Goal: Task Accomplishment & Management: Use online tool/utility

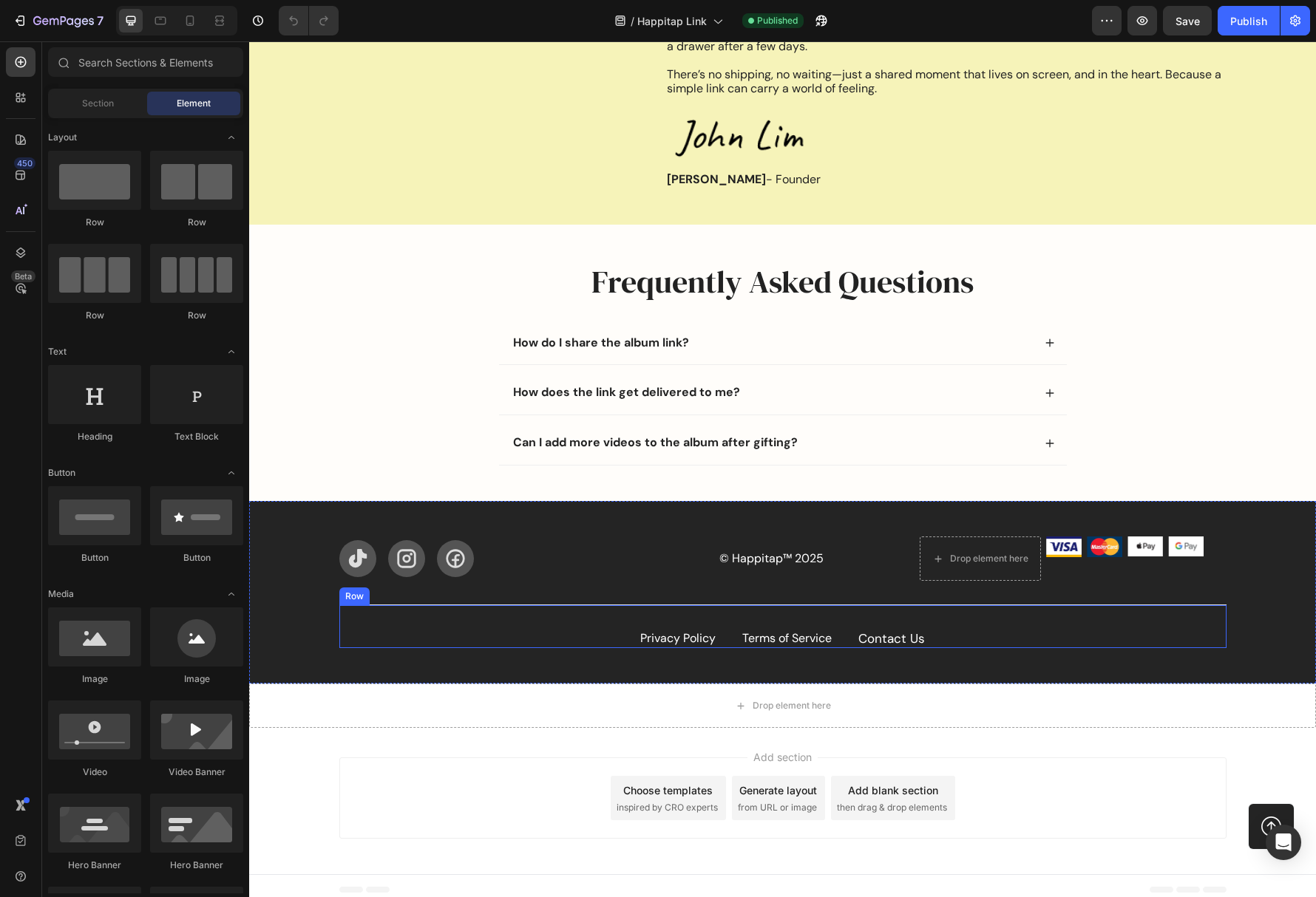
scroll to position [2059, 0]
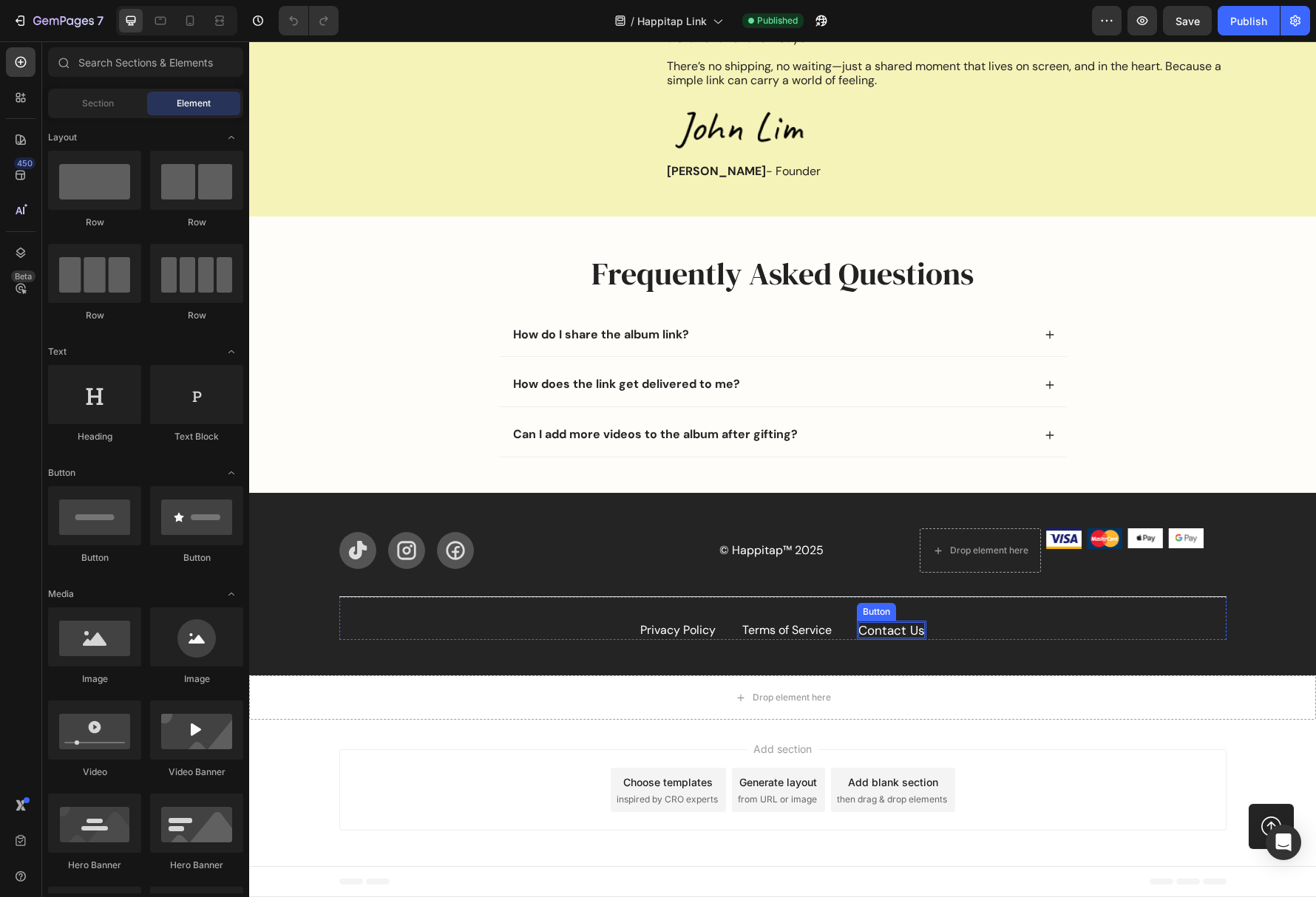
click at [884, 633] on div "Contact Us" at bounding box center [891, 631] width 67 height 17
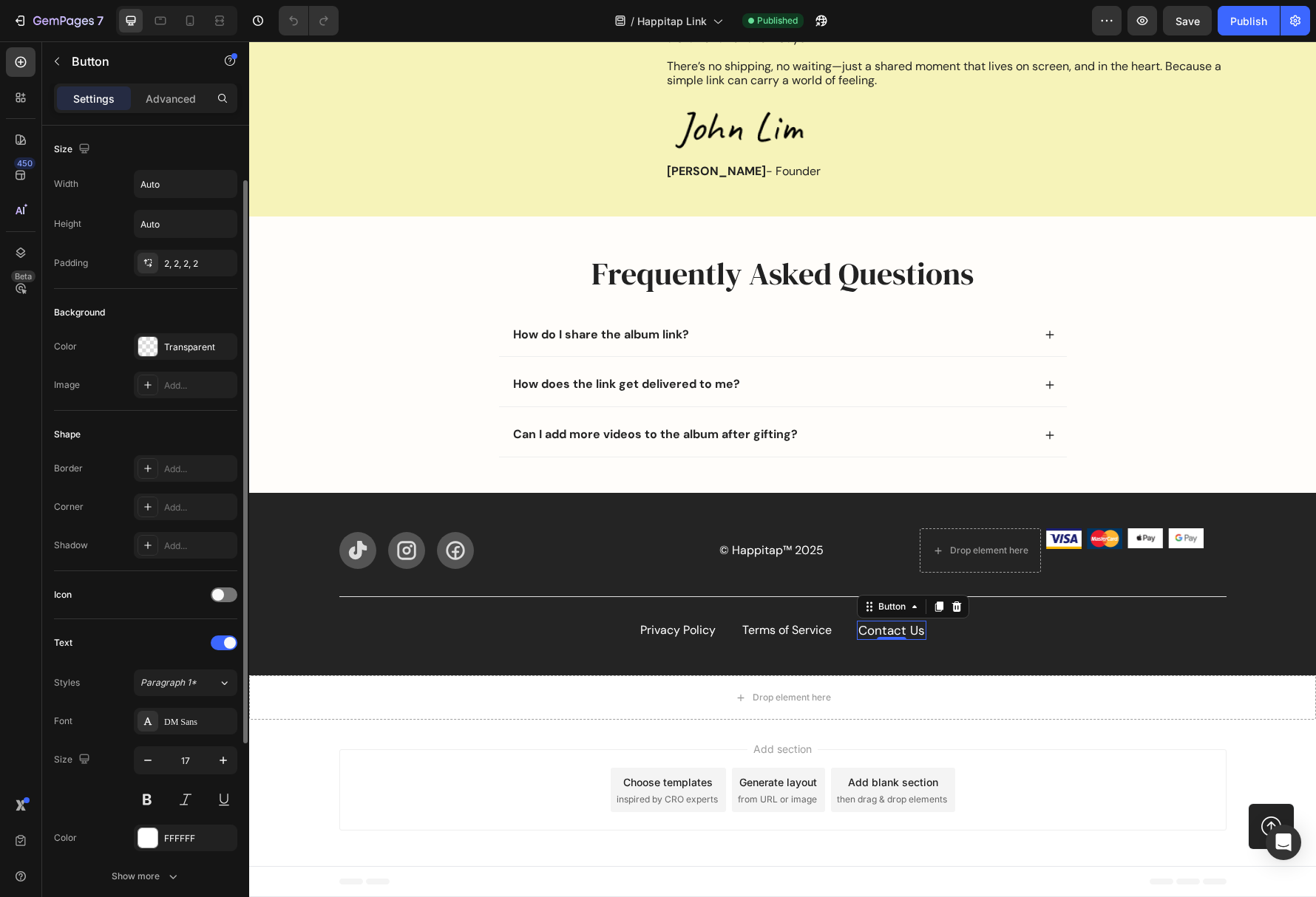
scroll to position [361, 0]
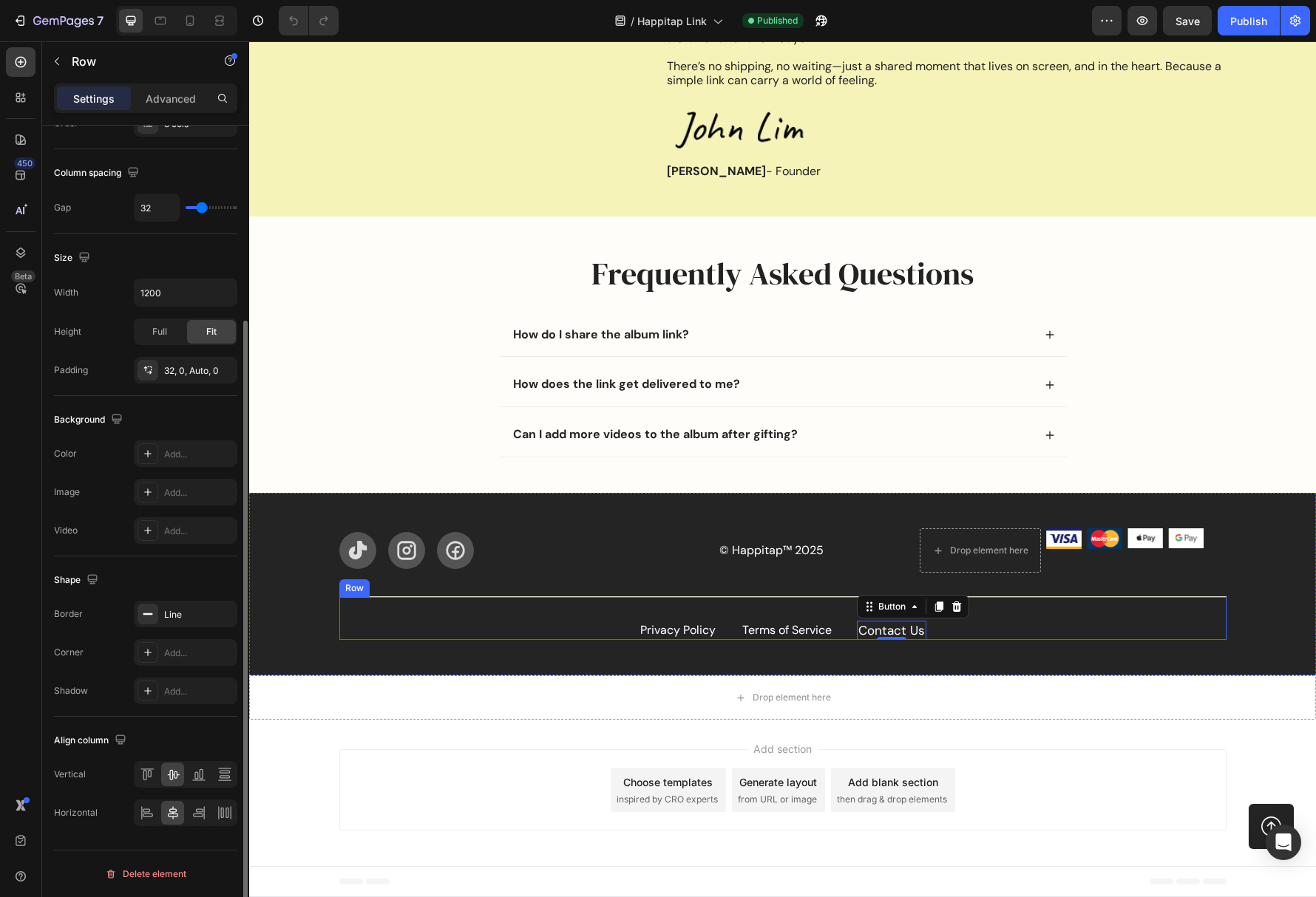
click at [840, 620] on div "Privacy Policy Button Terms of Service Button Contact Us Button 0 Row" at bounding box center [783, 618] width 887 height 44
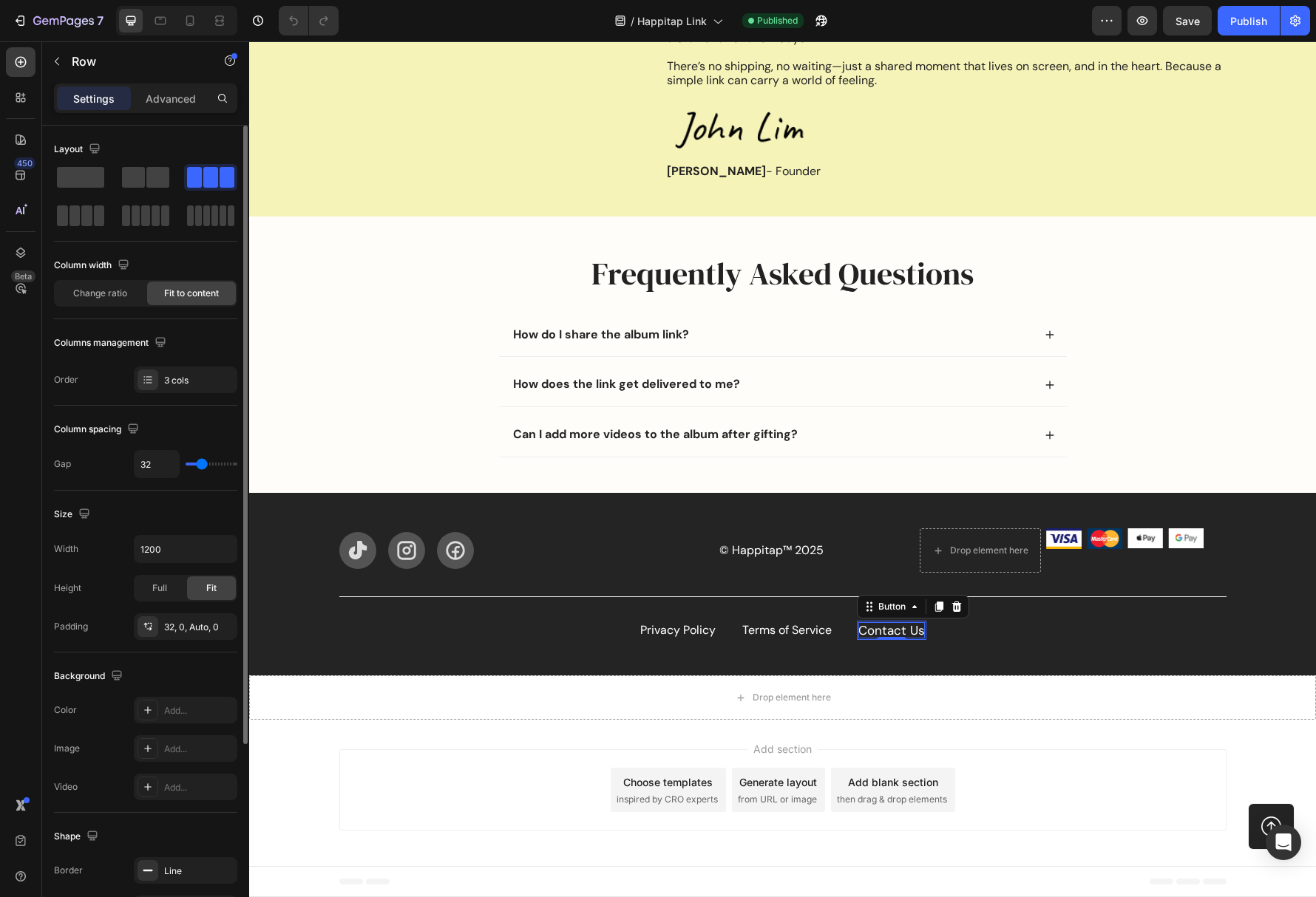
click at [890, 632] on div "Contact Us" at bounding box center [891, 631] width 67 height 17
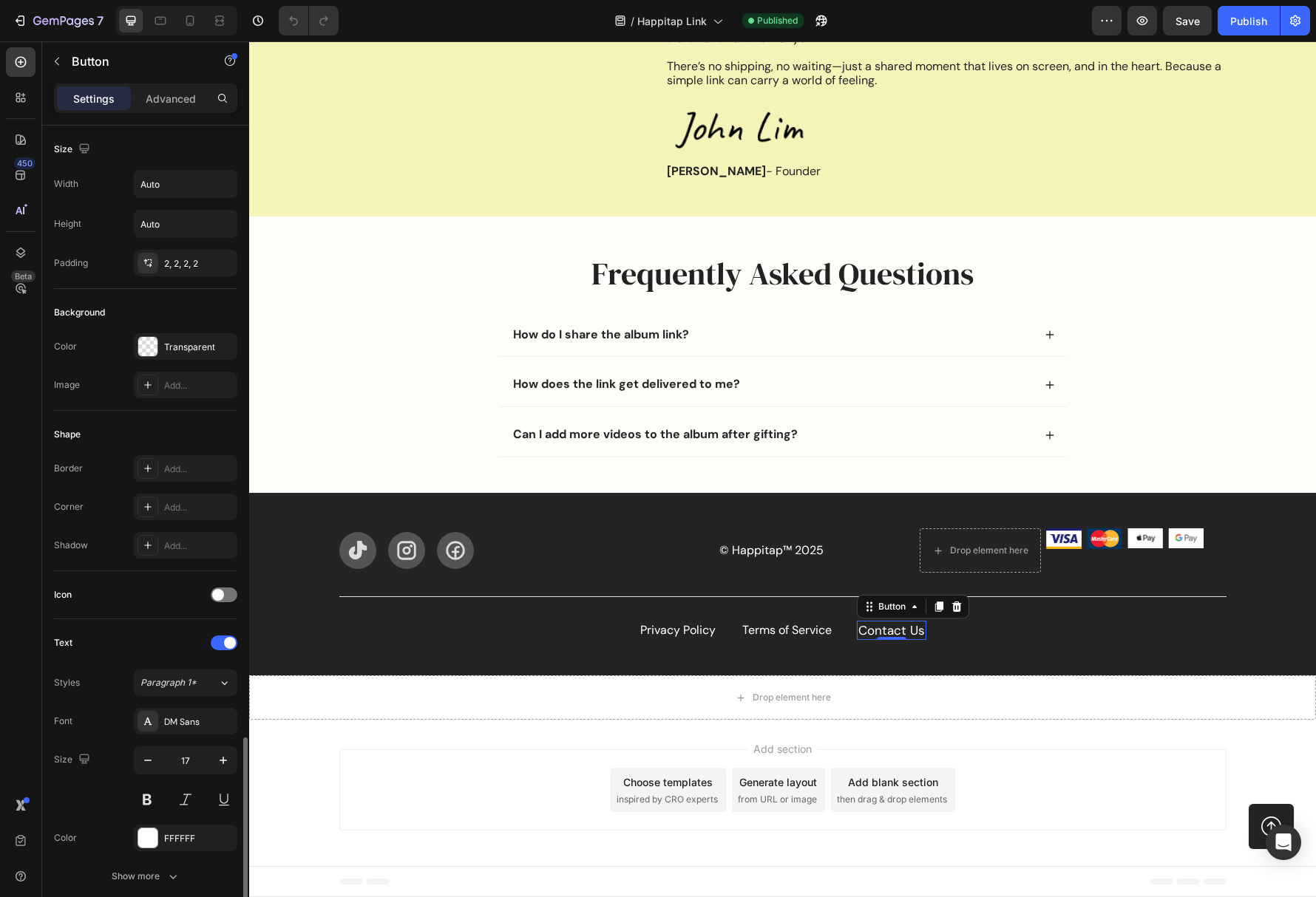
scroll to position [361, 0]
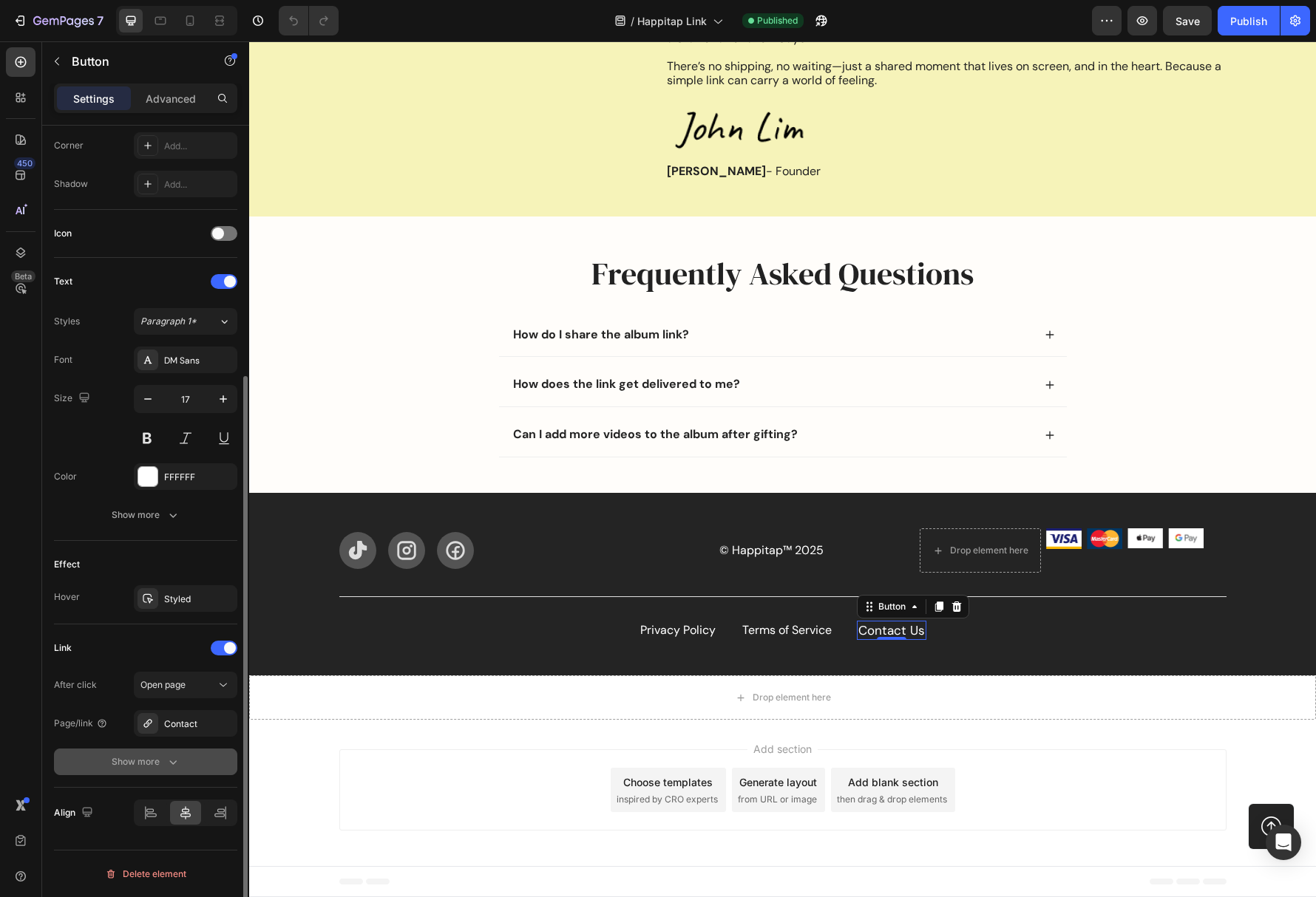
click at [178, 764] on icon "button" at bounding box center [172, 762] width 15 height 15
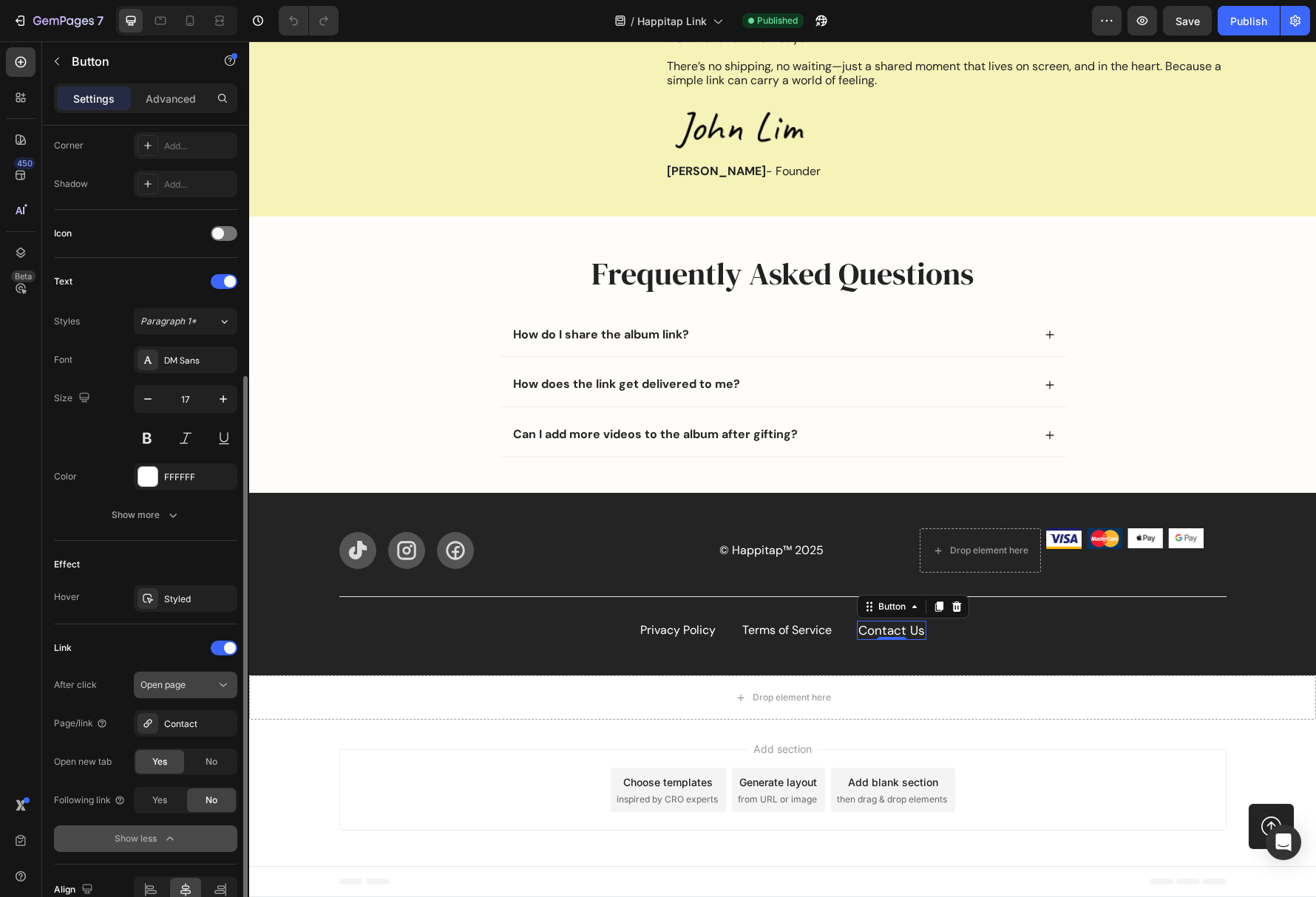
click at [221, 678] on icon at bounding box center [222, 685] width 15 height 15
click at [116, 653] on div "Link" at bounding box center [145, 648] width 183 height 24
click at [161, 763] on span "Yes" at bounding box center [160, 763] width 15 height 14
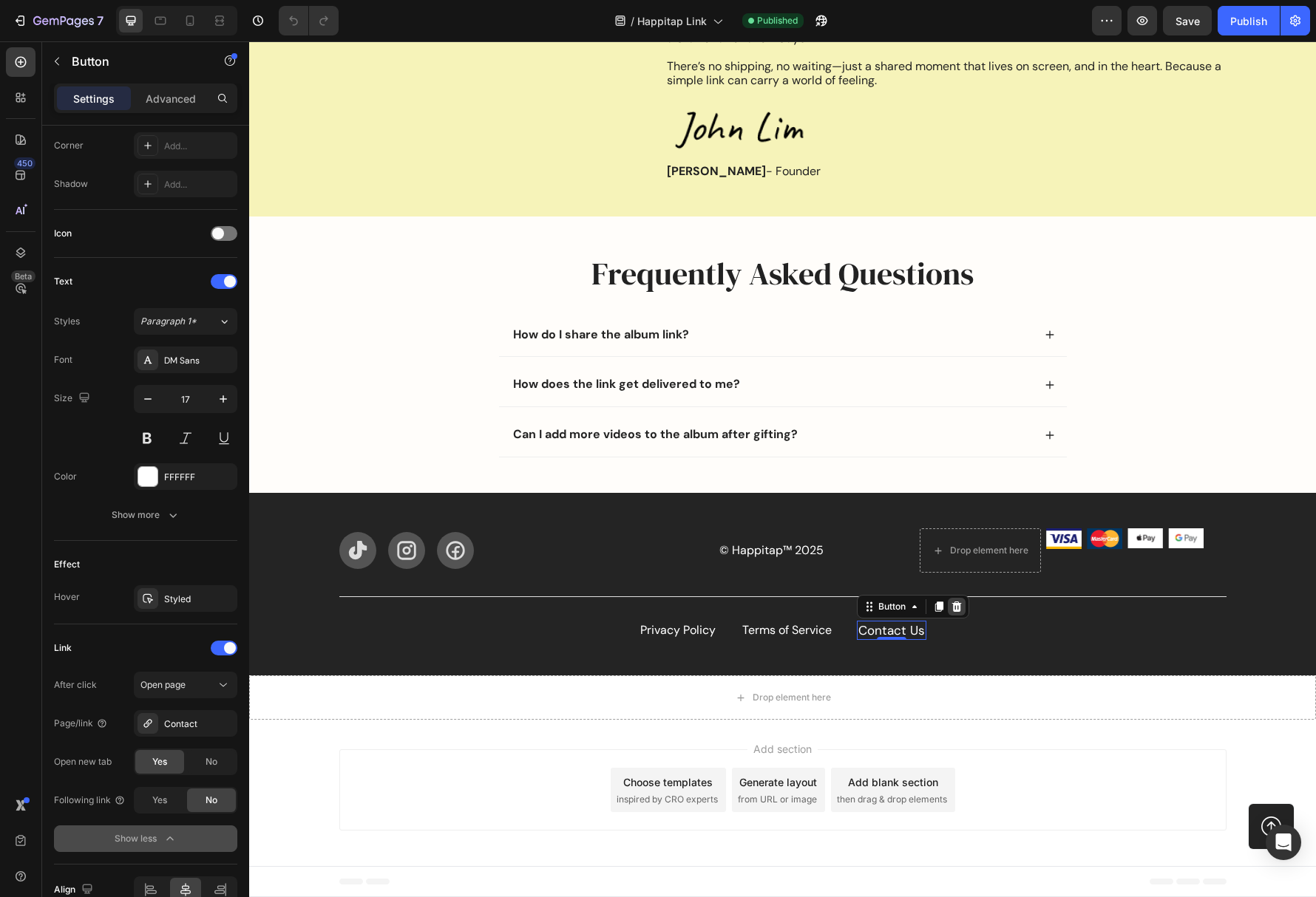
click at [960, 607] on icon at bounding box center [957, 607] width 12 height 12
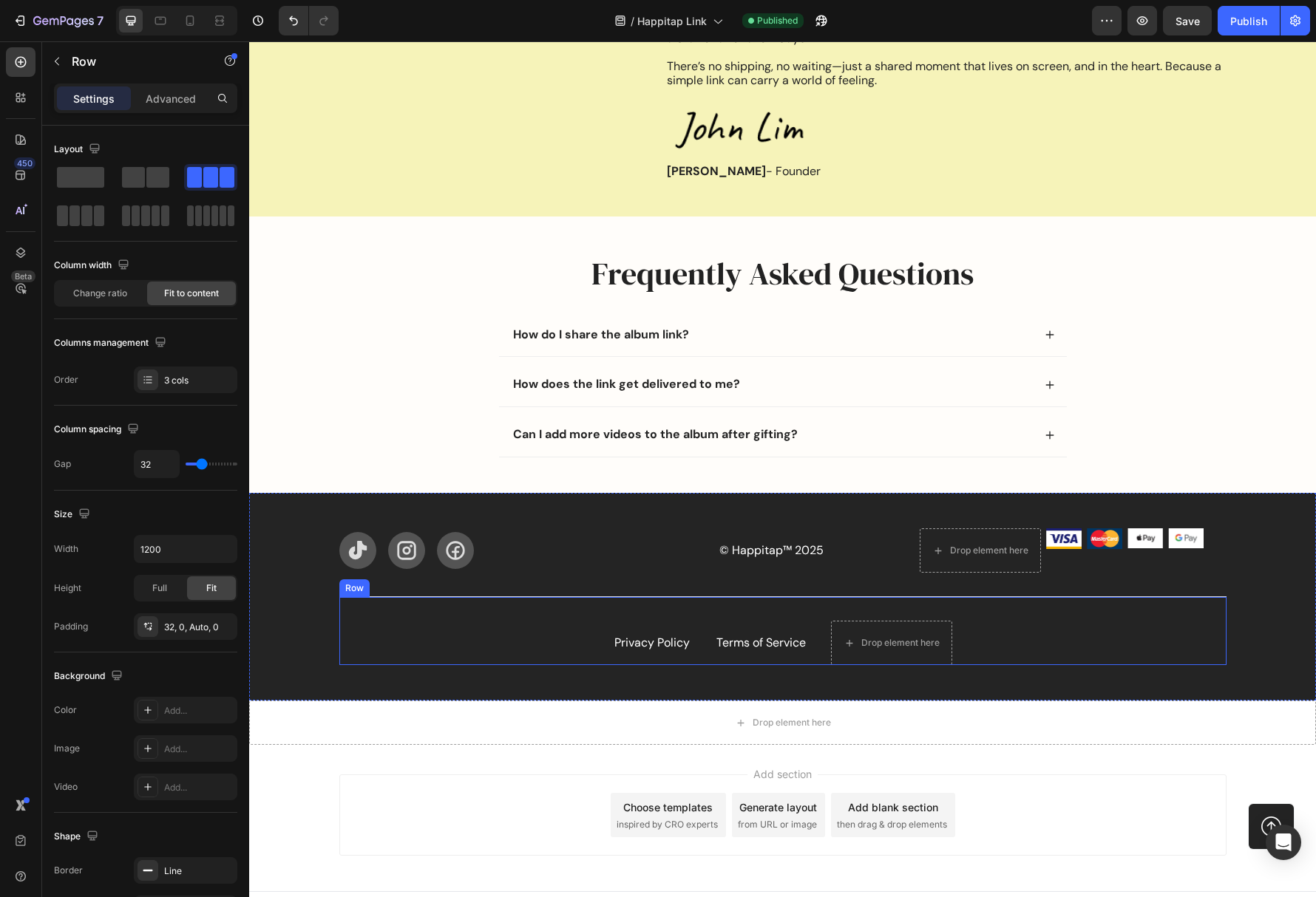
click at [500, 647] on div "Privacy Policy Button Terms of Service Button Drop element here Row" at bounding box center [783, 631] width 887 height 69
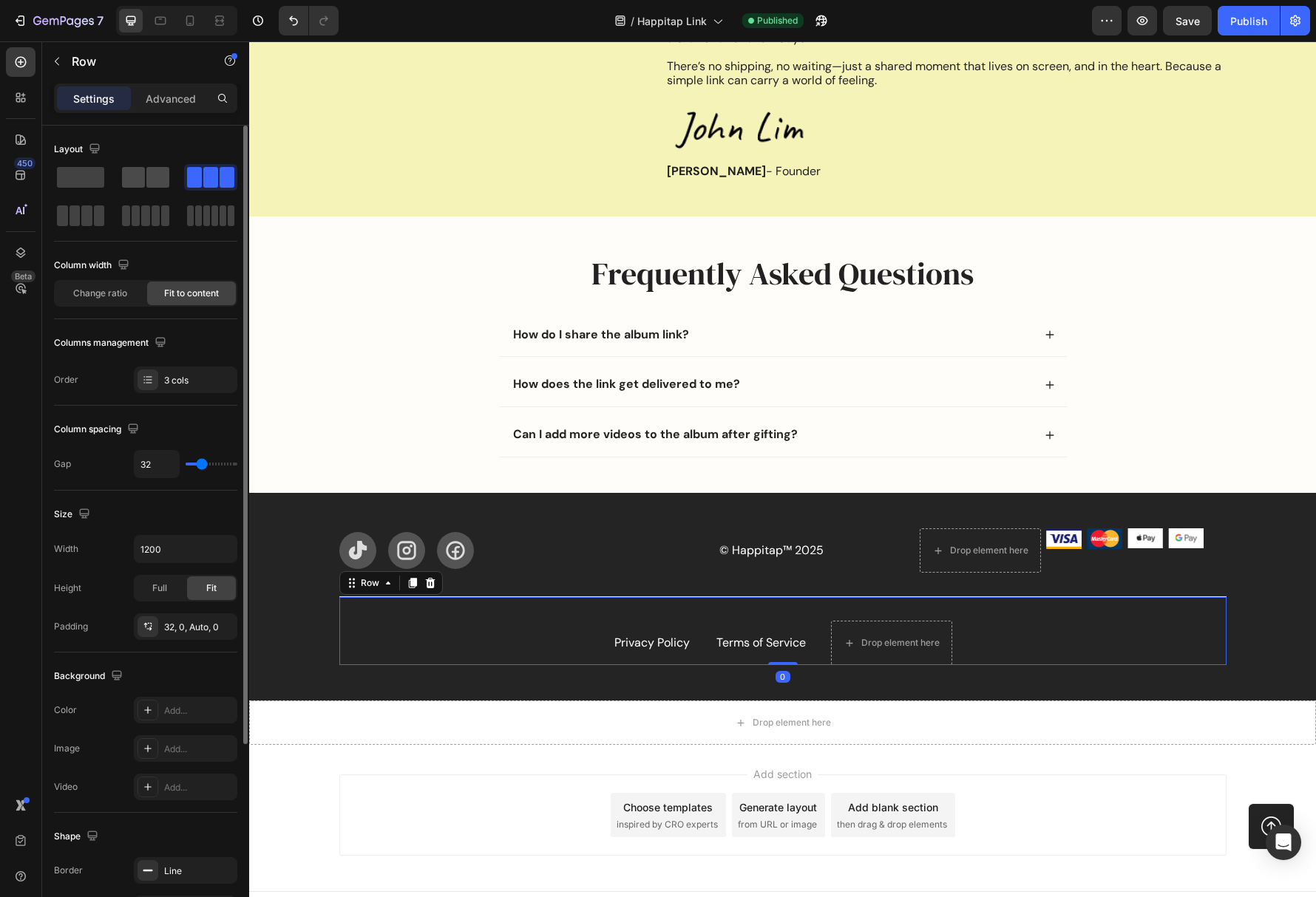
click at [140, 178] on span at bounding box center [133, 177] width 23 height 21
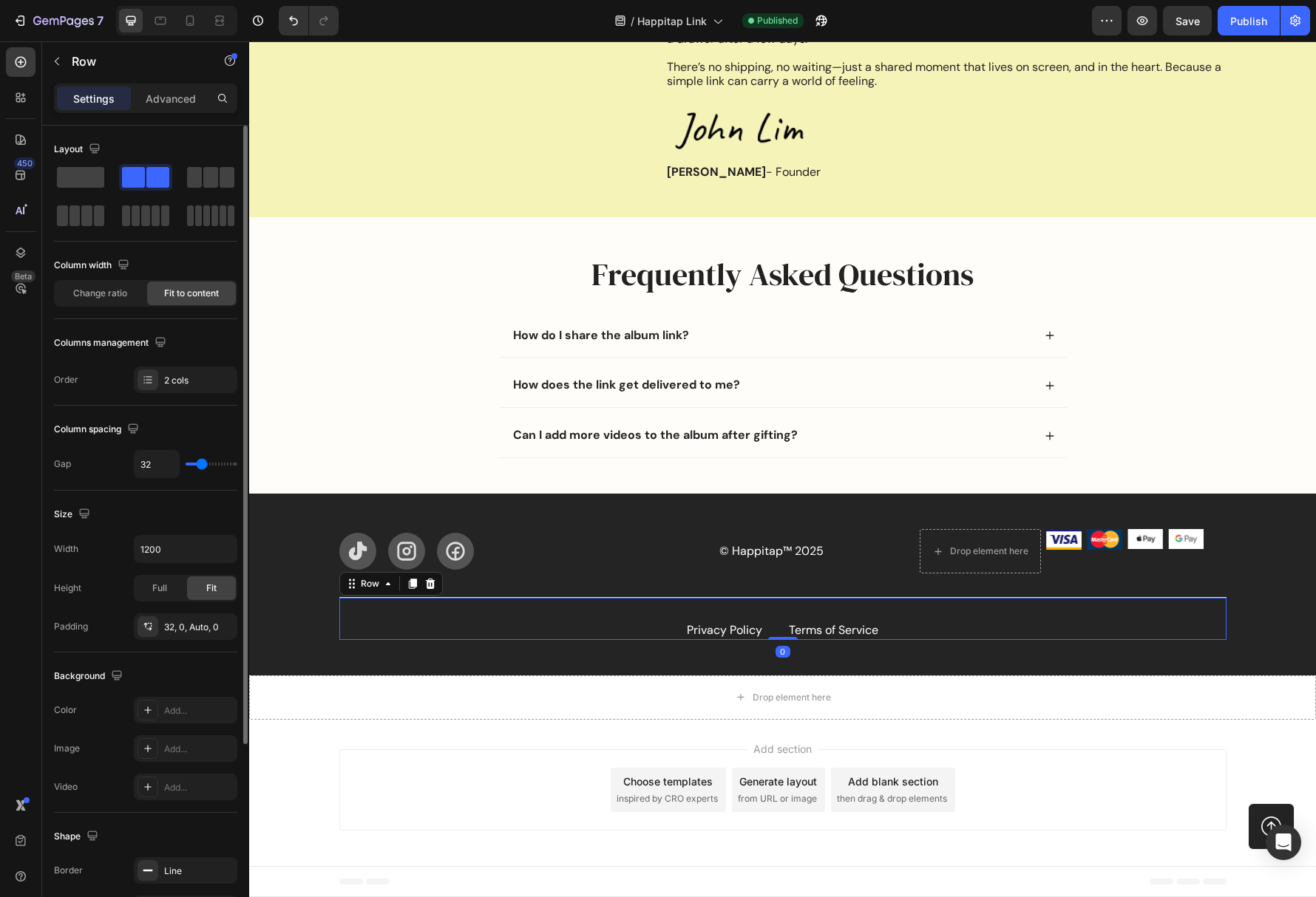
scroll to position [2058, 0]
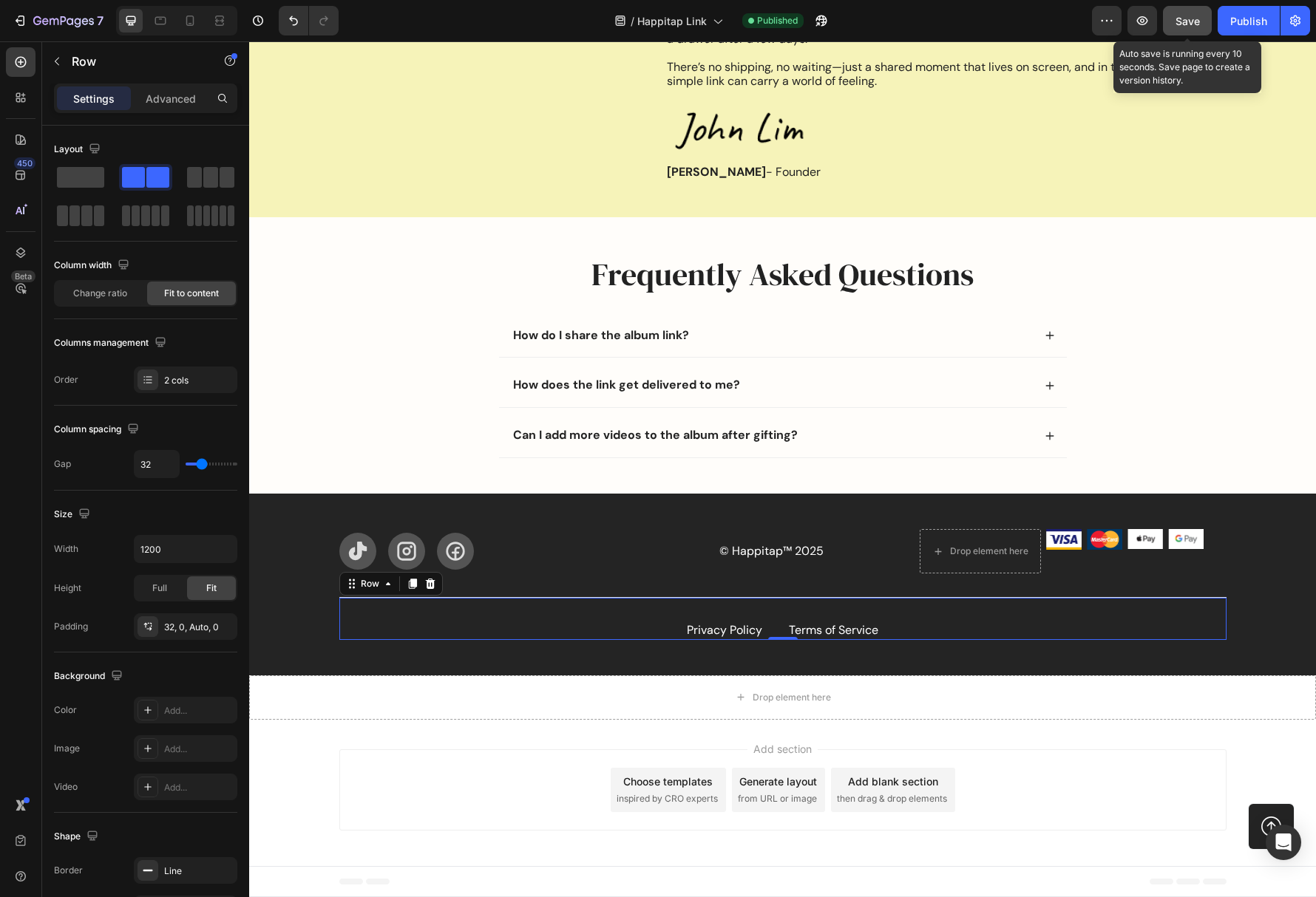
click at [1173, 18] on button "Save" at bounding box center [1187, 21] width 49 height 29
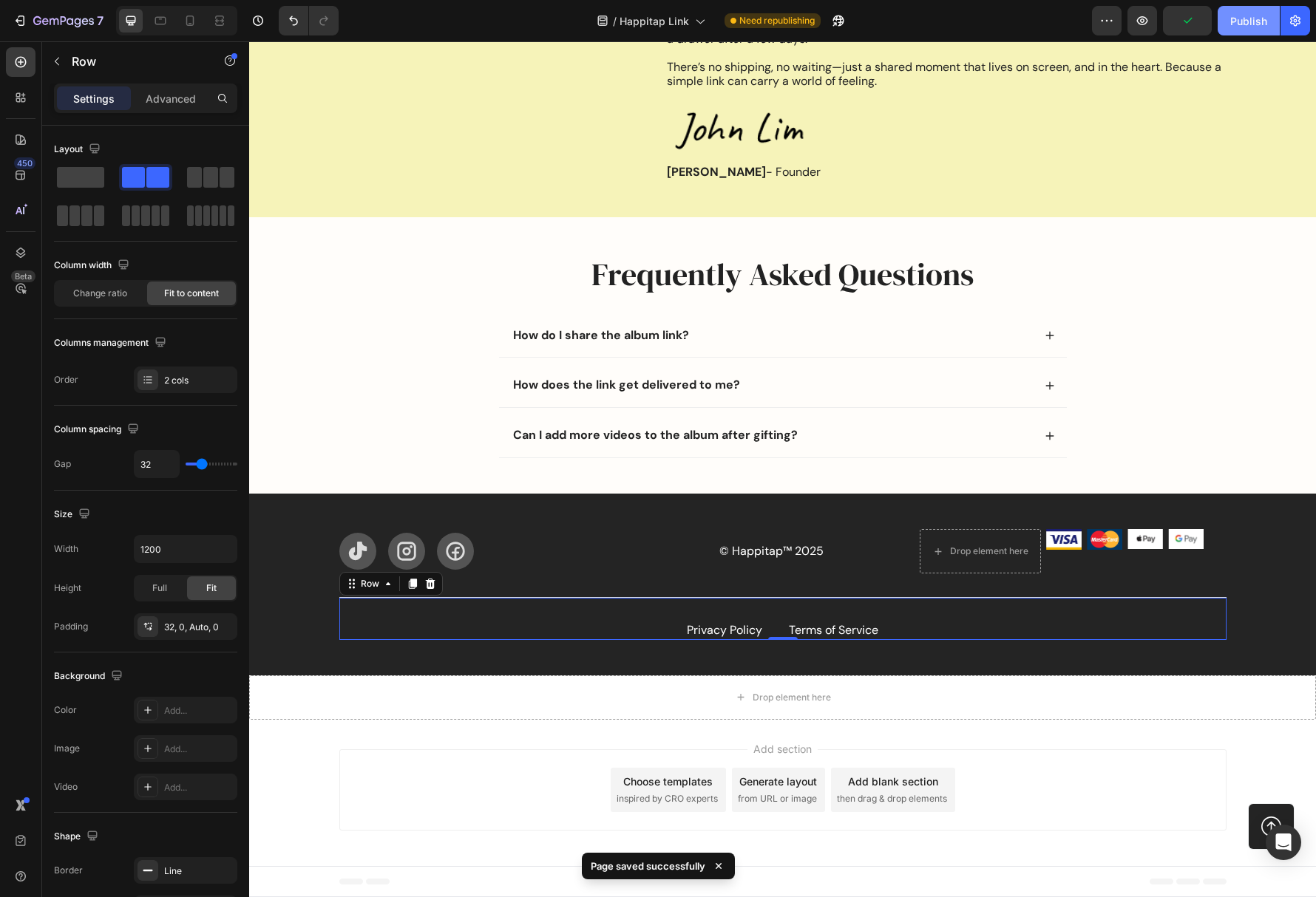
click at [1241, 25] on div "Publish" at bounding box center [1248, 22] width 37 height 16
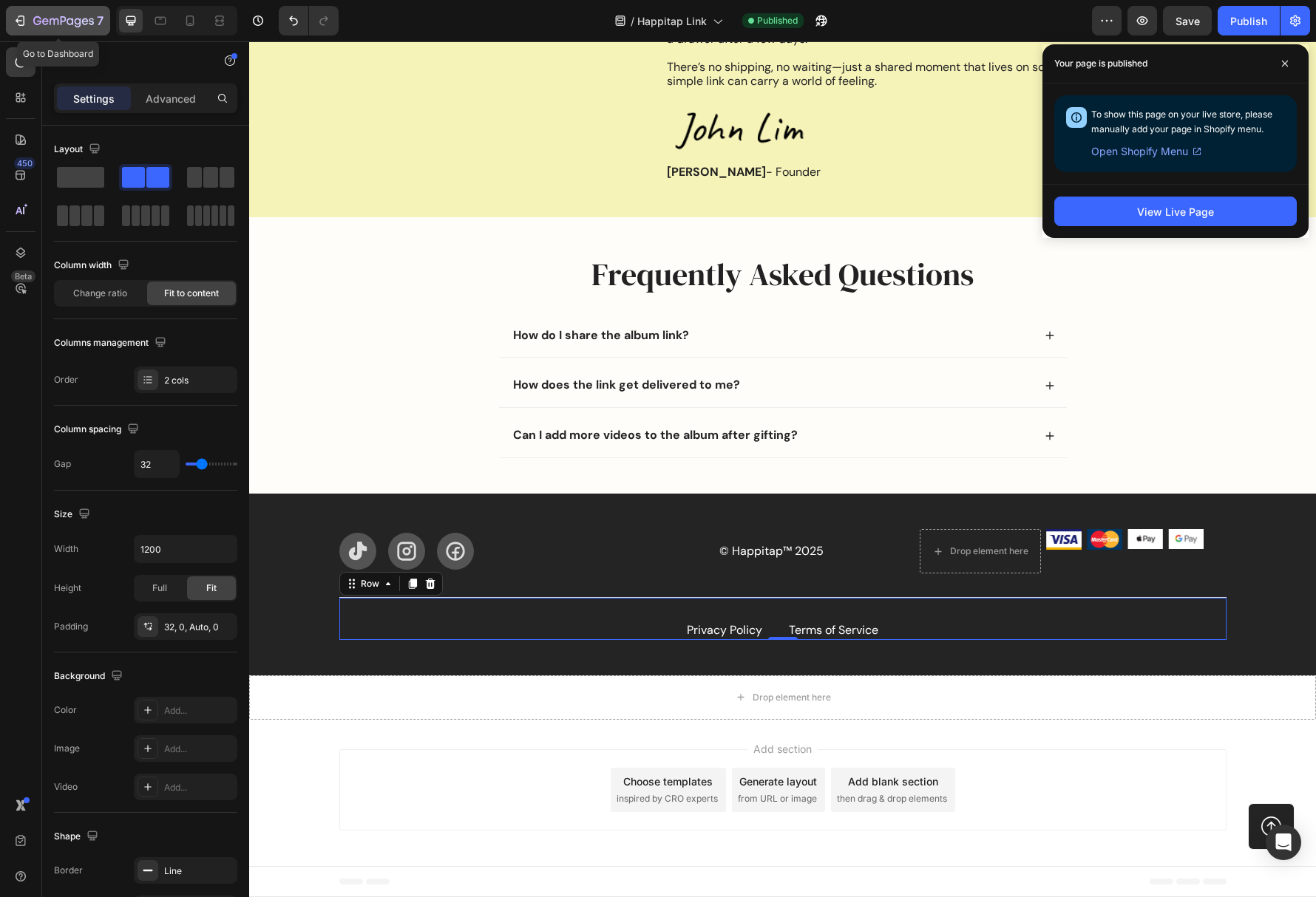
click at [23, 14] on icon "button" at bounding box center [20, 21] width 15 height 15
